Goal: Information Seeking & Learning: Learn about a topic

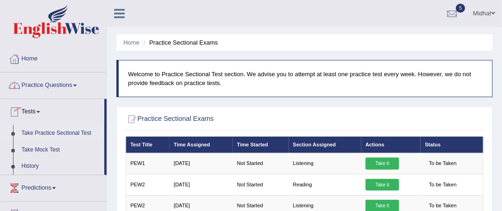
click at [69, 83] on link "Practice Questions" at bounding box center [53, 84] width 106 height 23
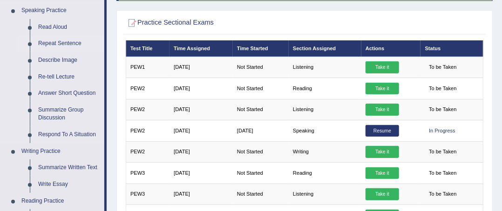
scroll to position [93, 0]
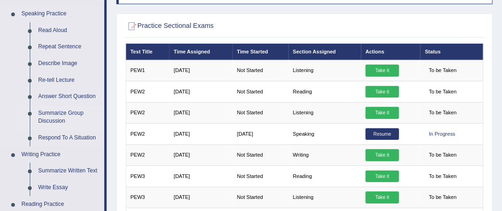
click at [61, 112] on link "Summarize Group Discussion" at bounding box center [69, 117] width 70 height 25
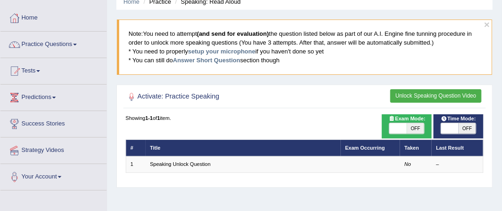
scroll to position [47, 0]
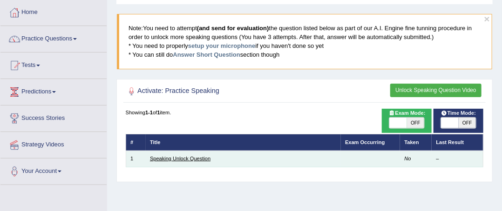
click at [198, 159] on link "Speaking Unlock Question" at bounding box center [180, 159] width 60 height 6
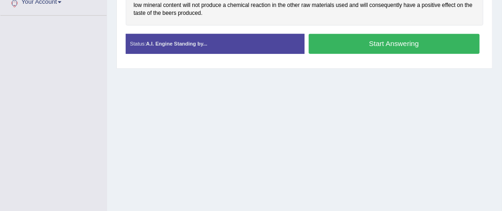
scroll to position [184, 0]
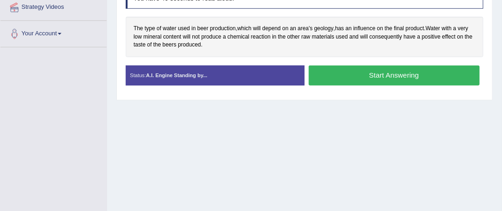
click at [361, 80] on button "Start Answering" at bounding box center [393, 76] width 171 height 20
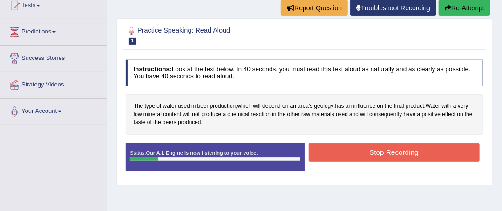
scroll to position [91, 0]
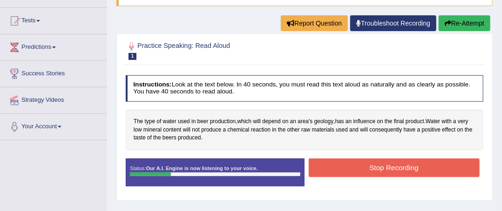
click at [368, 167] on button "Stop Recording" at bounding box center [393, 168] width 171 height 18
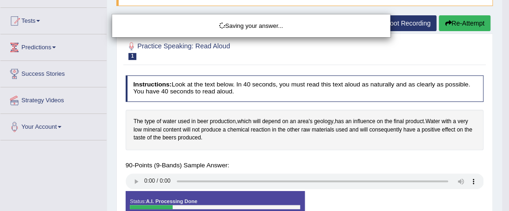
click at [450, 26] on div "Saving your answer..." at bounding box center [254, 105] width 509 height 211
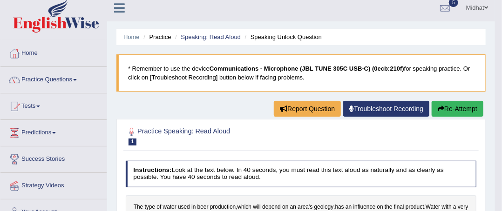
scroll to position [0, 0]
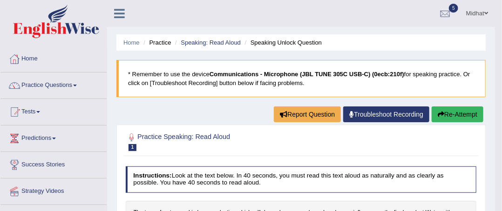
click at [447, 74] on blockquote "* Remember to use the device Communications - Microphone (JBL TUNE 305C USB-C) …" at bounding box center [300, 78] width 369 height 37
click at [443, 111] on button "Re-Attempt" at bounding box center [457, 115] width 52 height 16
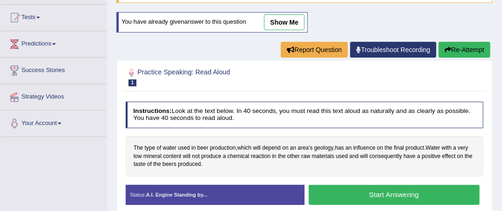
scroll to position [140, 0]
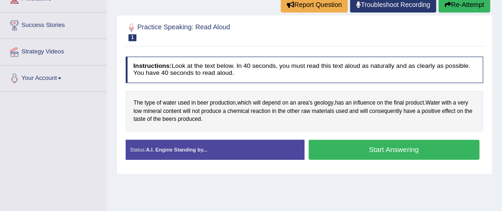
click at [407, 155] on button "Start Answering" at bounding box center [393, 150] width 171 height 20
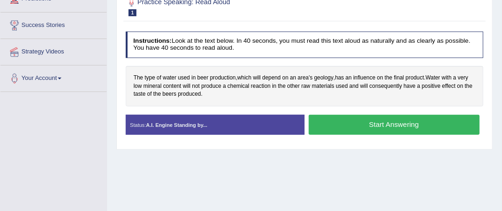
click at [409, 150] on div "Practice Speaking: Read Aloud 1 Speaking Unlock Question Instructions: Look at …" at bounding box center [304, 70] width 376 height 160
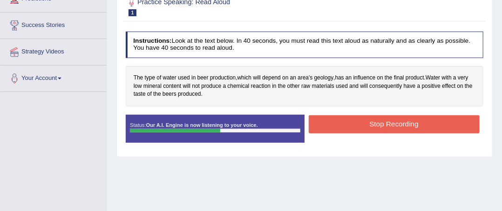
click at [422, 133] on button "Stop Recording" at bounding box center [393, 124] width 171 height 18
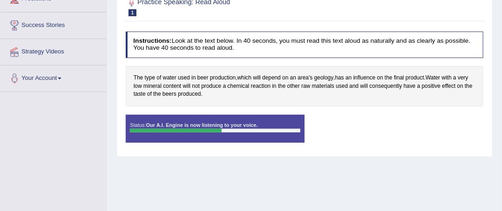
click at [421, 128] on div "Status: Our A.I. Engine is now listening to your voice. Start Answering Stop Re…" at bounding box center [305, 133] width 358 height 36
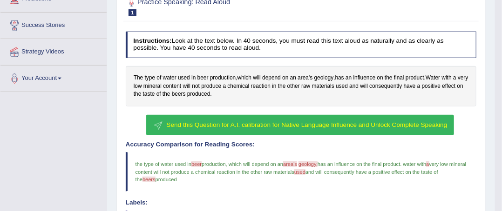
click at [305, 118] on button "Send this Question for A.I. calibration for Native Language Influence and Unloc…" at bounding box center [300, 125] width 308 height 21
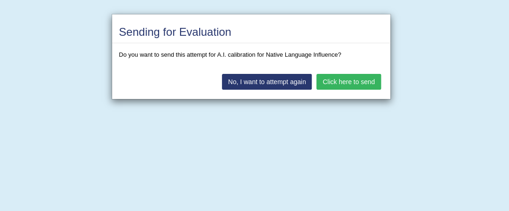
click at [342, 81] on button "Click here to send" at bounding box center [348, 82] width 64 height 16
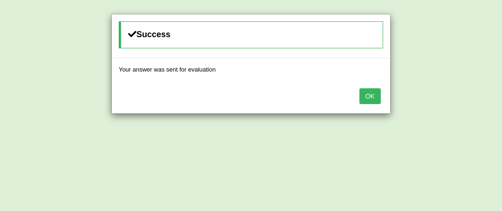
click at [372, 101] on button "OK" at bounding box center [369, 96] width 21 height 16
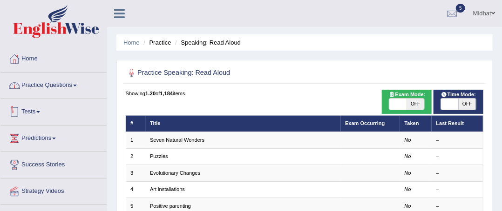
click at [55, 89] on link "Practice Questions" at bounding box center [53, 84] width 106 height 23
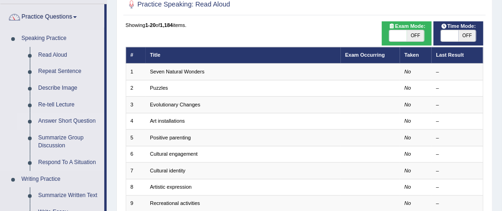
scroll to position [93, 0]
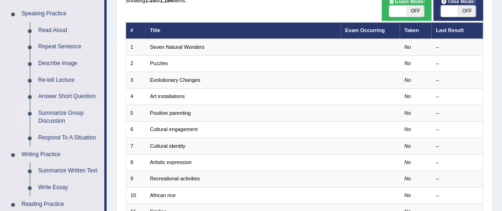
click at [61, 119] on link "Summarize Group Discussion" at bounding box center [69, 117] width 70 height 25
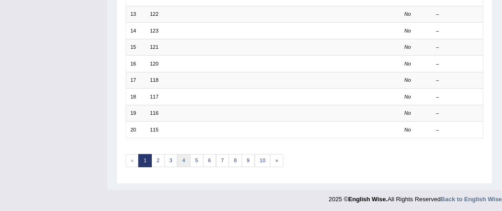
click at [178, 158] on link "4" at bounding box center [183, 160] width 13 height 13
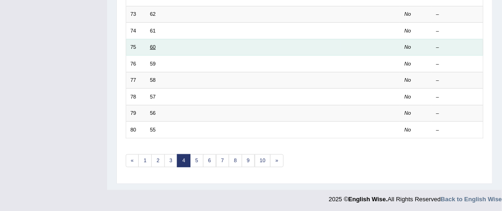
click at [151, 44] on link "60" at bounding box center [153, 47] width 6 height 6
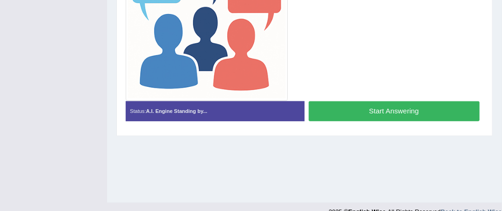
scroll to position [277, 0]
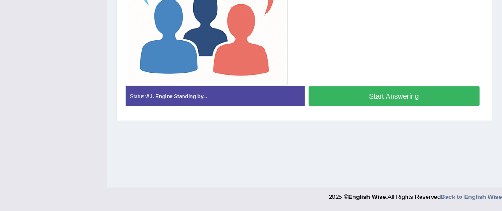
click at [362, 99] on button "Start Answering" at bounding box center [393, 97] width 171 height 20
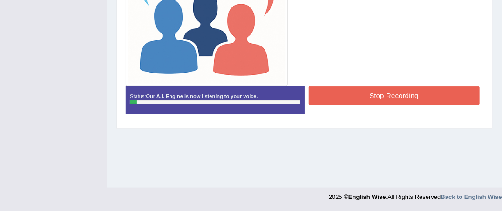
click at [362, 96] on button "Stop Recording" at bounding box center [393, 96] width 171 height 18
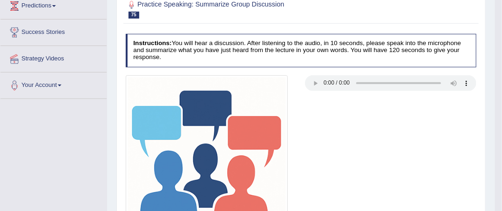
scroll to position [0, 0]
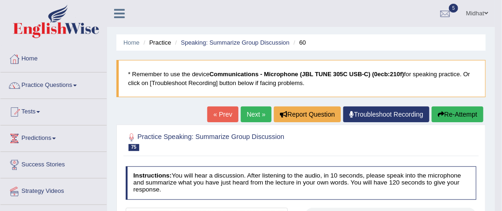
click at [447, 111] on button "Re-Attempt" at bounding box center [457, 115] width 52 height 16
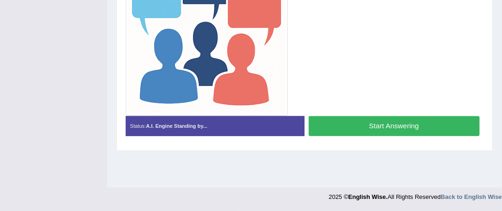
click at [424, 124] on button "Start Answering" at bounding box center [393, 126] width 171 height 20
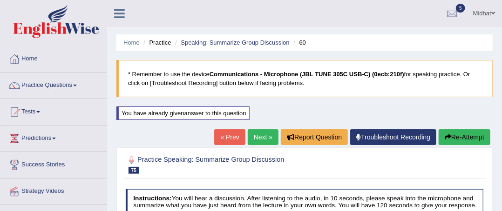
click at [475, 141] on button "Re-Attempt" at bounding box center [464, 137] width 52 height 16
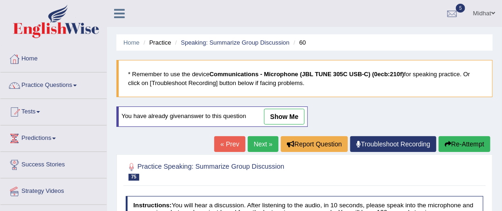
click at [461, 139] on button "Re-Attempt" at bounding box center [464, 144] width 52 height 16
click at [261, 144] on link "Next »" at bounding box center [263, 144] width 31 height 16
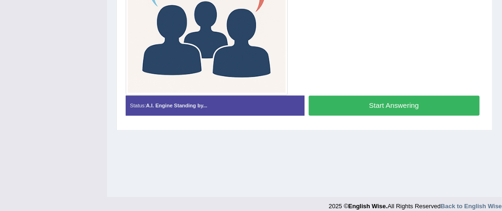
scroll to position [277, 0]
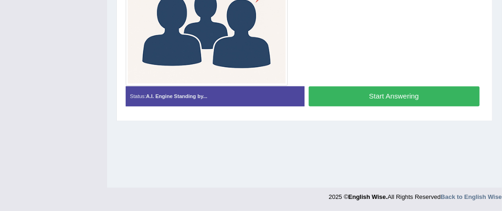
click at [409, 96] on button "Start Answering" at bounding box center [393, 97] width 171 height 20
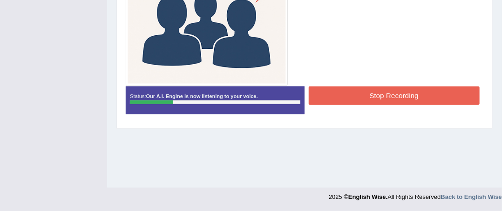
click at [409, 96] on button "Stop Recording" at bounding box center [393, 96] width 171 height 18
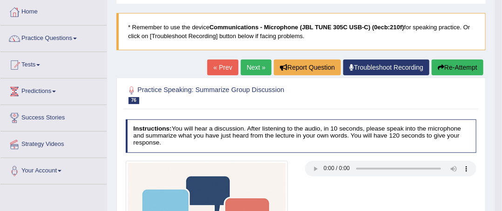
scroll to position [46, 0]
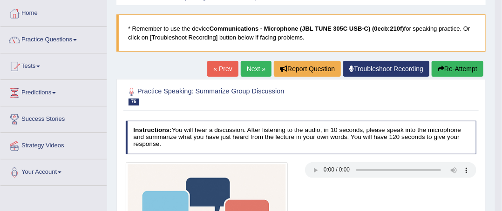
click at [452, 71] on button "Re-Attempt" at bounding box center [457, 69] width 52 height 16
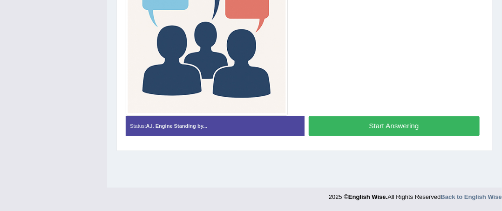
click at [433, 119] on button "Start Answering" at bounding box center [393, 126] width 171 height 20
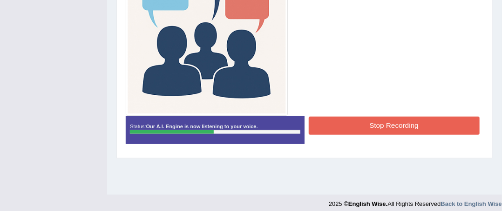
click at [433, 119] on button "Stop Recording" at bounding box center [393, 126] width 171 height 18
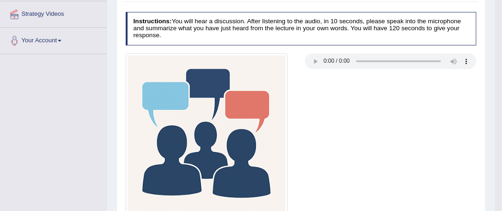
scroll to position [0, 0]
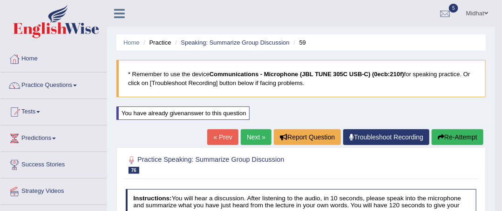
click at [255, 134] on link "Next »" at bounding box center [256, 137] width 31 height 16
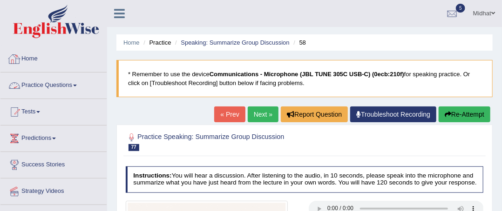
click at [74, 89] on link "Practice Questions" at bounding box center [53, 84] width 106 height 23
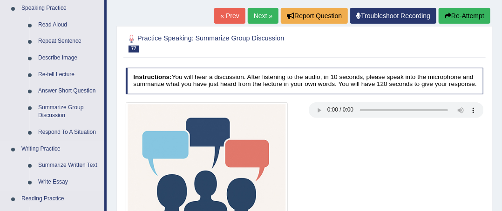
scroll to position [93, 0]
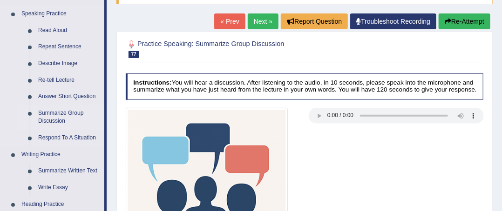
click at [61, 120] on link "Summarize Group Discussion" at bounding box center [69, 117] width 70 height 25
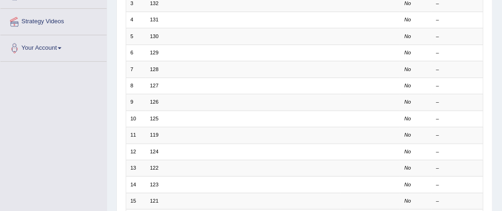
scroll to position [324, 0]
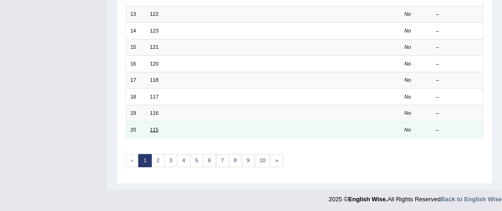
click at [151, 127] on link "115" at bounding box center [154, 130] width 8 height 6
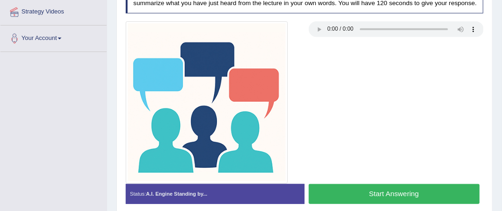
scroll to position [91, 0]
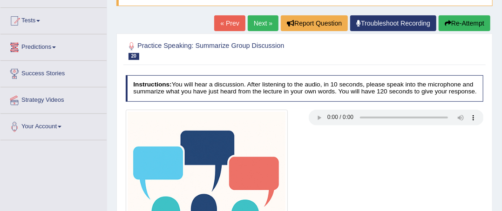
click at [54, 47] on link "Predictions" at bounding box center [53, 45] width 106 height 23
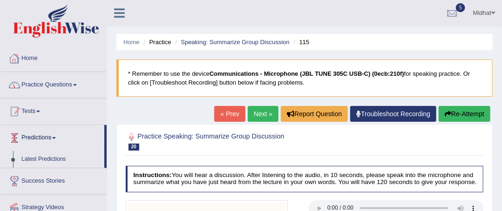
scroll to position [0, 0]
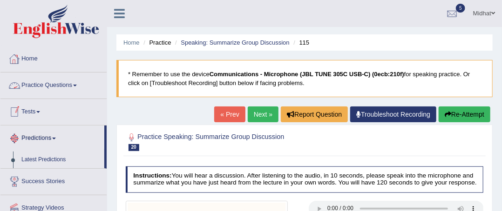
click at [58, 87] on link "Practice Questions" at bounding box center [53, 84] width 106 height 23
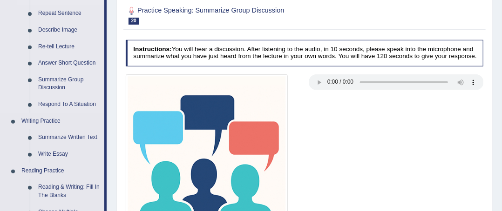
scroll to position [140, 0]
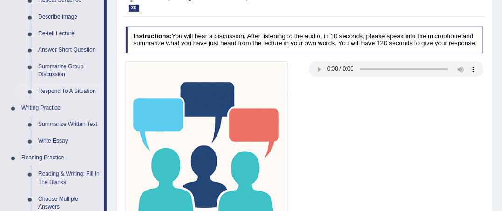
click at [60, 91] on link "Respond To A Situation" at bounding box center [69, 91] width 70 height 17
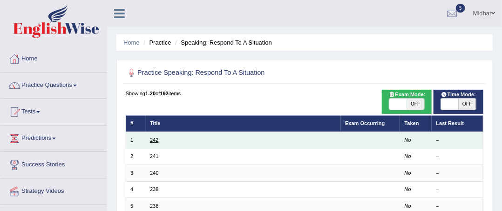
click at [153, 140] on link "242" at bounding box center [154, 140] width 8 height 6
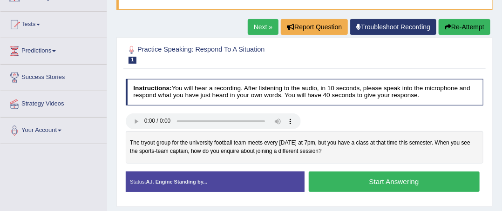
scroll to position [93, 0]
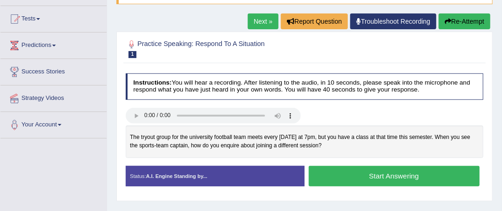
click at [406, 173] on button "Start Answering" at bounding box center [393, 176] width 171 height 20
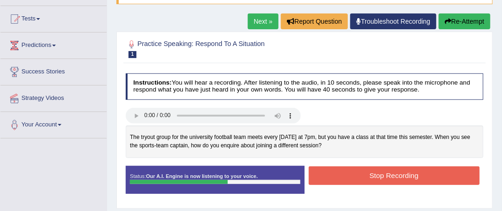
click at [405, 173] on button "Stop Recording" at bounding box center [393, 176] width 171 height 18
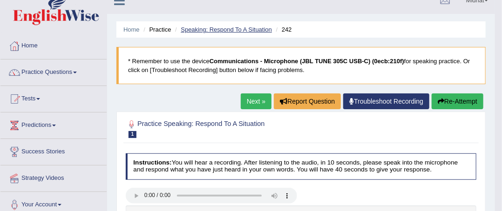
scroll to position [0, 0]
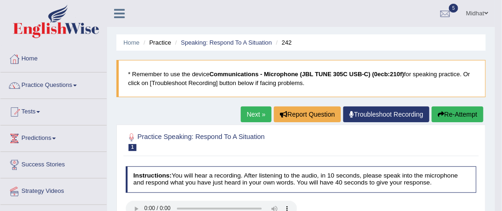
click at [251, 115] on link "Next »" at bounding box center [256, 115] width 31 height 16
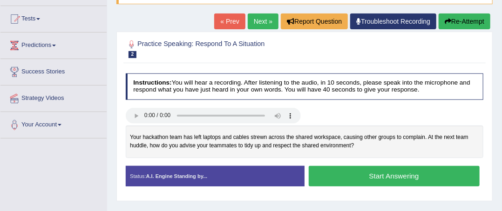
click at [260, 24] on link "Next »" at bounding box center [263, 21] width 31 height 16
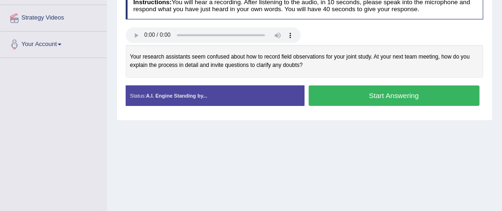
scroll to position [186, 0]
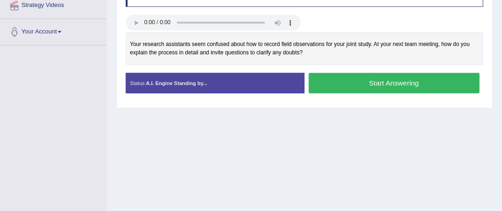
click at [373, 81] on button "Start Answering" at bounding box center [393, 83] width 171 height 20
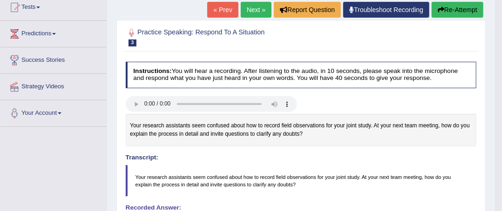
scroll to position [93, 0]
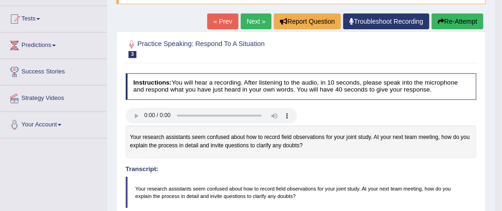
click at [256, 17] on link "Next »" at bounding box center [256, 21] width 31 height 16
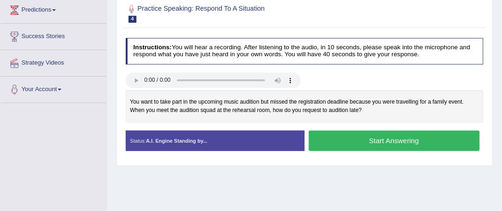
scroll to position [140, 0]
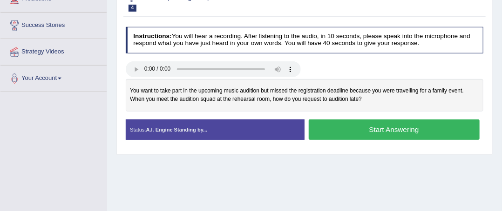
click at [350, 122] on button "Start Answering" at bounding box center [393, 130] width 171 height 20
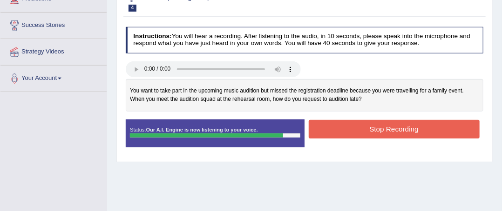
click at [350, 122] on button "Stop Recording" at bounding box center [393, 129] width 171 height 18
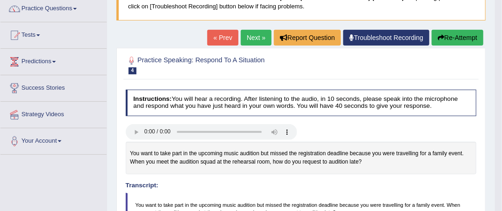
scroll to position [0, 0]
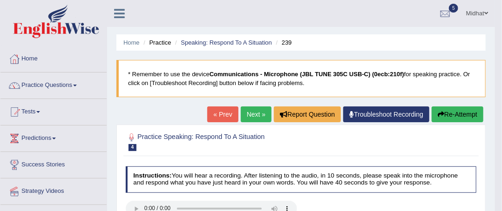
click at [442, 120] on button "Re-Attempt" at bounding box center [457, 115] width 52 height 16
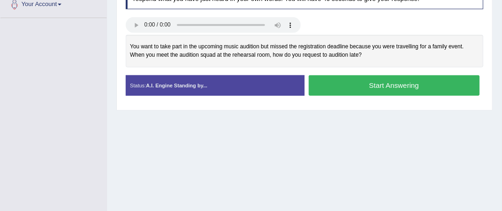
click at [415, 89] on button "Start Answering" at bounding box center [393, 85] width 171 height 20
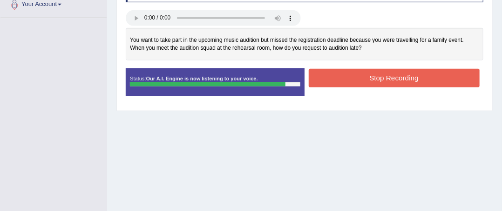
click at [438, 76] on button "Stop Recording" at bounding box center [393, 78] width 171 height 18
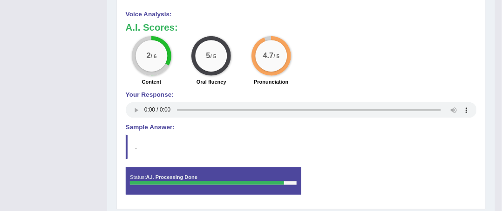
scroll to position [410, 0]
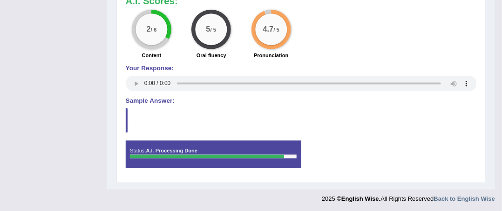
click at [263, 110] on blockquote "." at bounding box center [301, 120] width 351 height 24
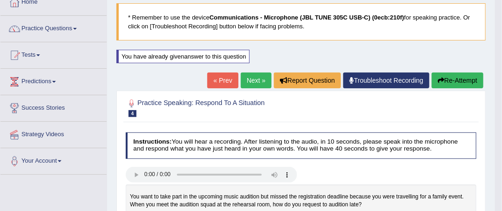
scroll to position [50, 0]
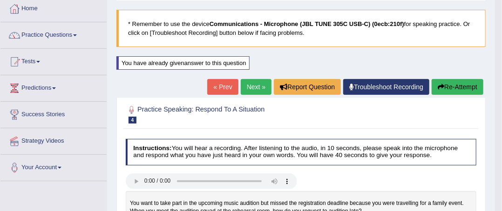
click at [76, 34] on span at bounding box center [75, 35] width 4 height 2
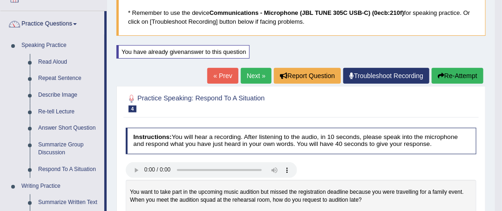
scroll to position [56, 0]
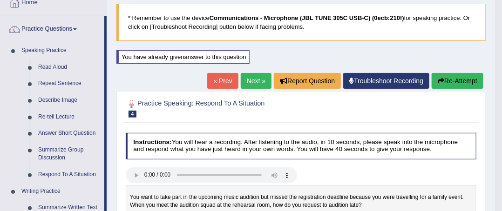
click at [252, 79] on link "Next »" at bounding box center [256, 81] width 31 height 16
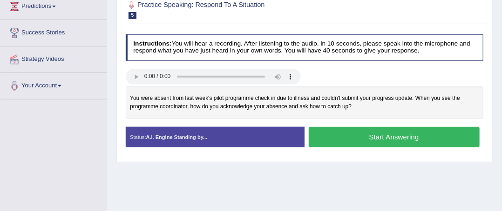
scroll to position [131, 0]
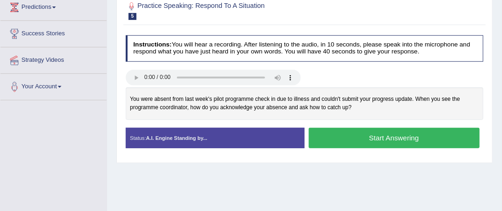
click at [434, 138] on button "Start Answering" at bounding box center [393, 138] width 171 height 20
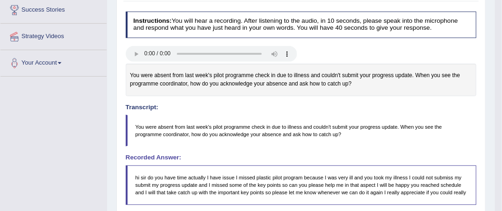
scroll to position [0, 0]
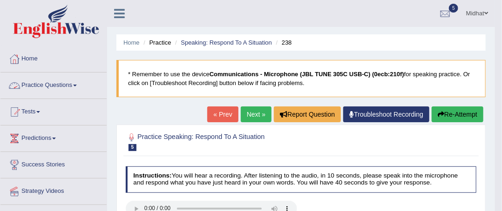
click at [67, 84] on link "Practice Questions" at bounding box center [53, 84] width 106 height 23
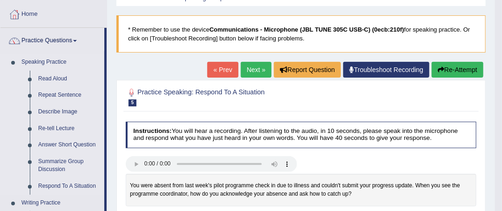
scroll to position [93, 0]
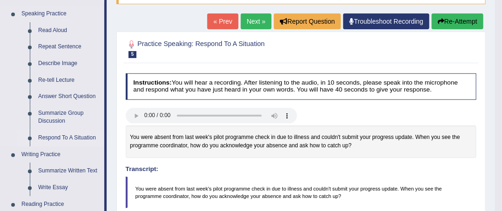
click at [65, 138] on link "Respond To A Situation" at bounding box center [69, 138] width 70 height 17
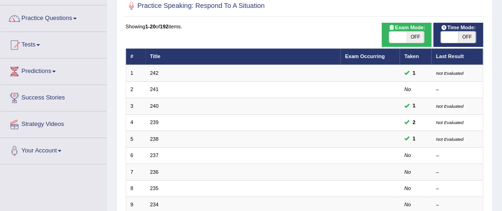
scroll to position [93, 0]
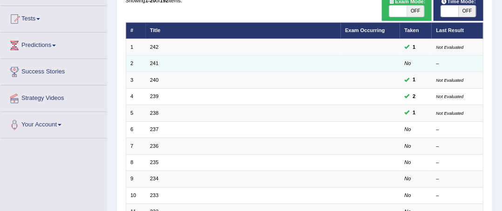
click at [182, 61] on td "241" at bounding box center [243, 63] width 195 height 16
click at [154, 63] on link "241" at bounding box center [154, 63] width 8 height 6
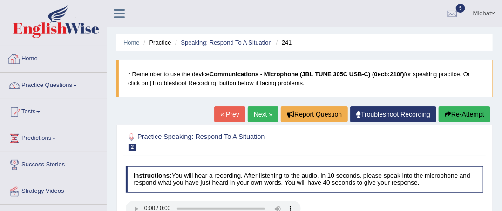
click at [30, 61] on link "Home" at bounding box center [53, 57] width 106 height 23
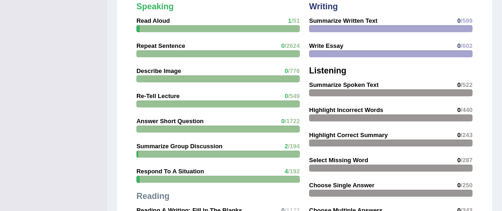
scroll to position [837, 0]
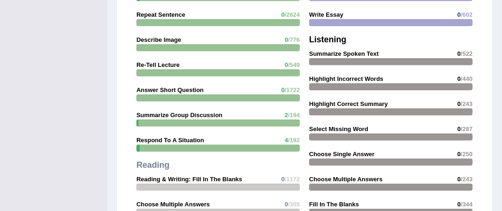
click at [214, 115] on strong "Summarize Group Discussion" at bounding box center [179, 115] width 86 height 7
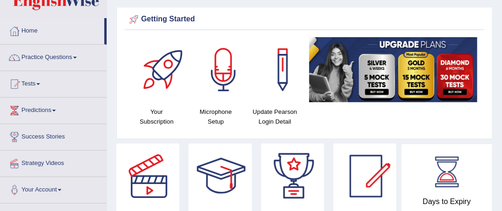
scroll to position [0, 0]
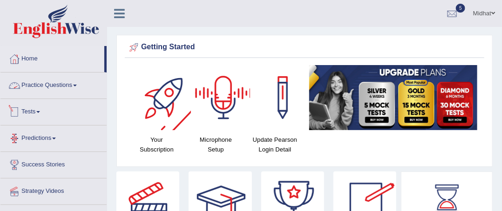
click at [41, 138] on link "Predictions" at bounding box center [53, 137] width 106 height 23
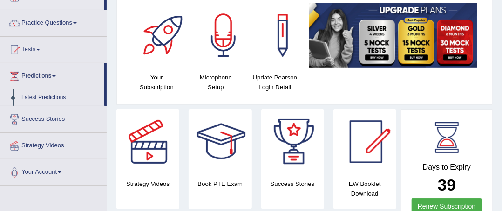
scroll to position [93, 0]
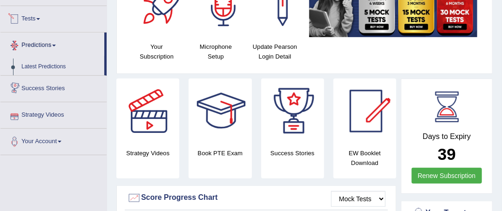
click at [33, 18] on link "Tests" at bounding box center [53, 17] width 106 height 23
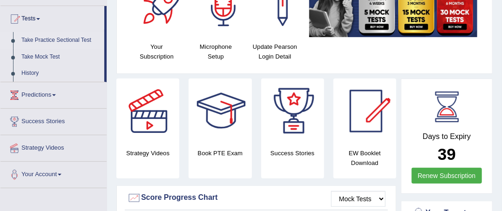
click at [58, 40] on link "Take Practice Sectional Test" at bounding box center [60, 40] width 87 height 17
